Goal: Use online tool/utility: Utilize a website feature to perform a specific function

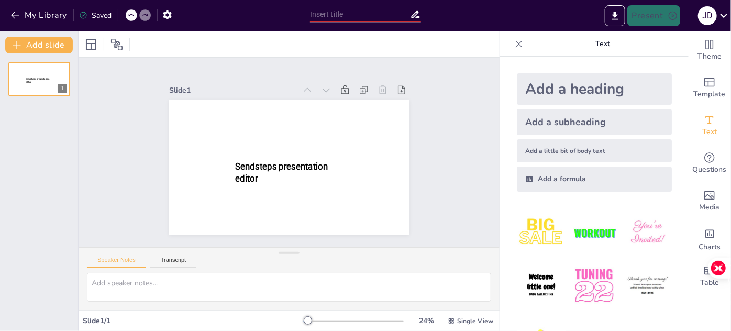
type input "Estructuración de la Malla Curricular: Integración de Normativas y Descripción …"
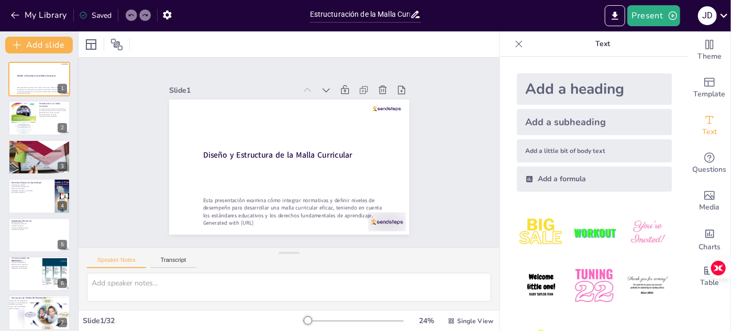
checkbox input "true"
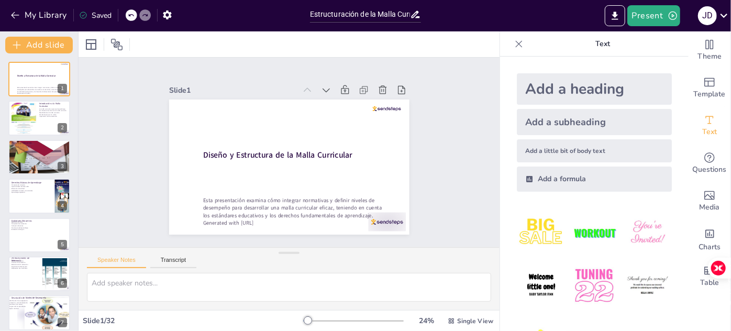
checkbox input "true"
